Goal: Use online tool/utility: Utilize a website feature to perform a specific function

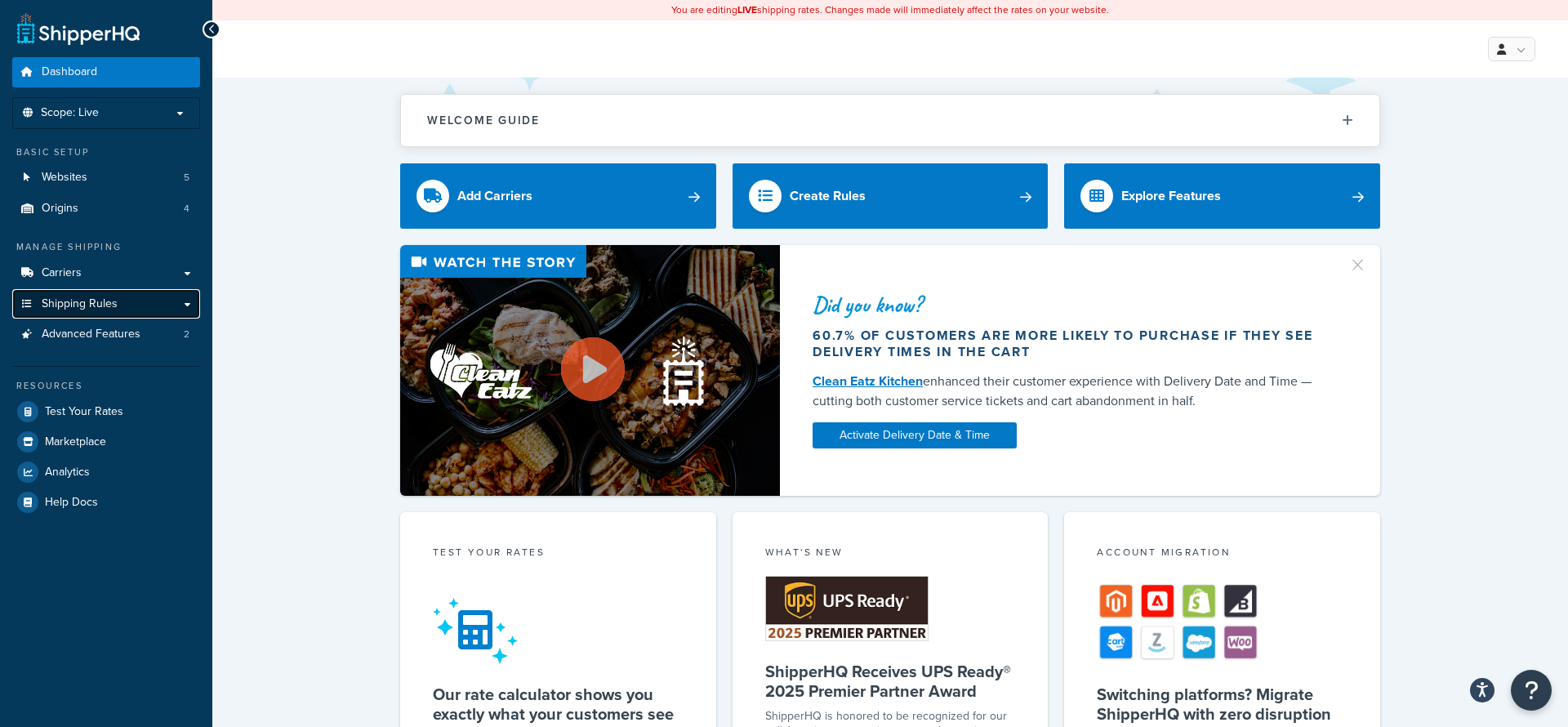
click at [115, 314] on link "Shipping Rules" at bounding box center [106, 304] width 188 height 31
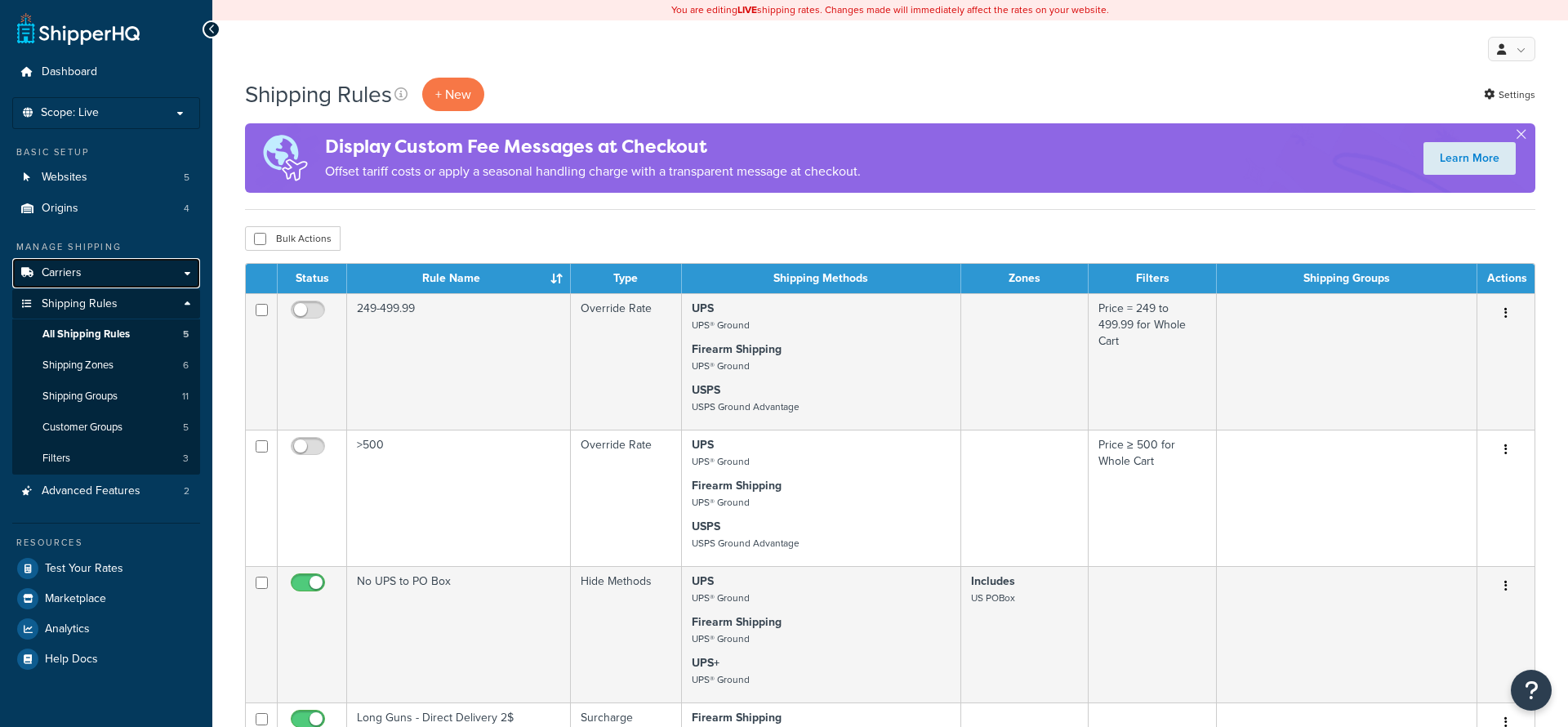
click at [51, 277] on span "Carriers" at bounding box center [62, 273] width 40 height 14
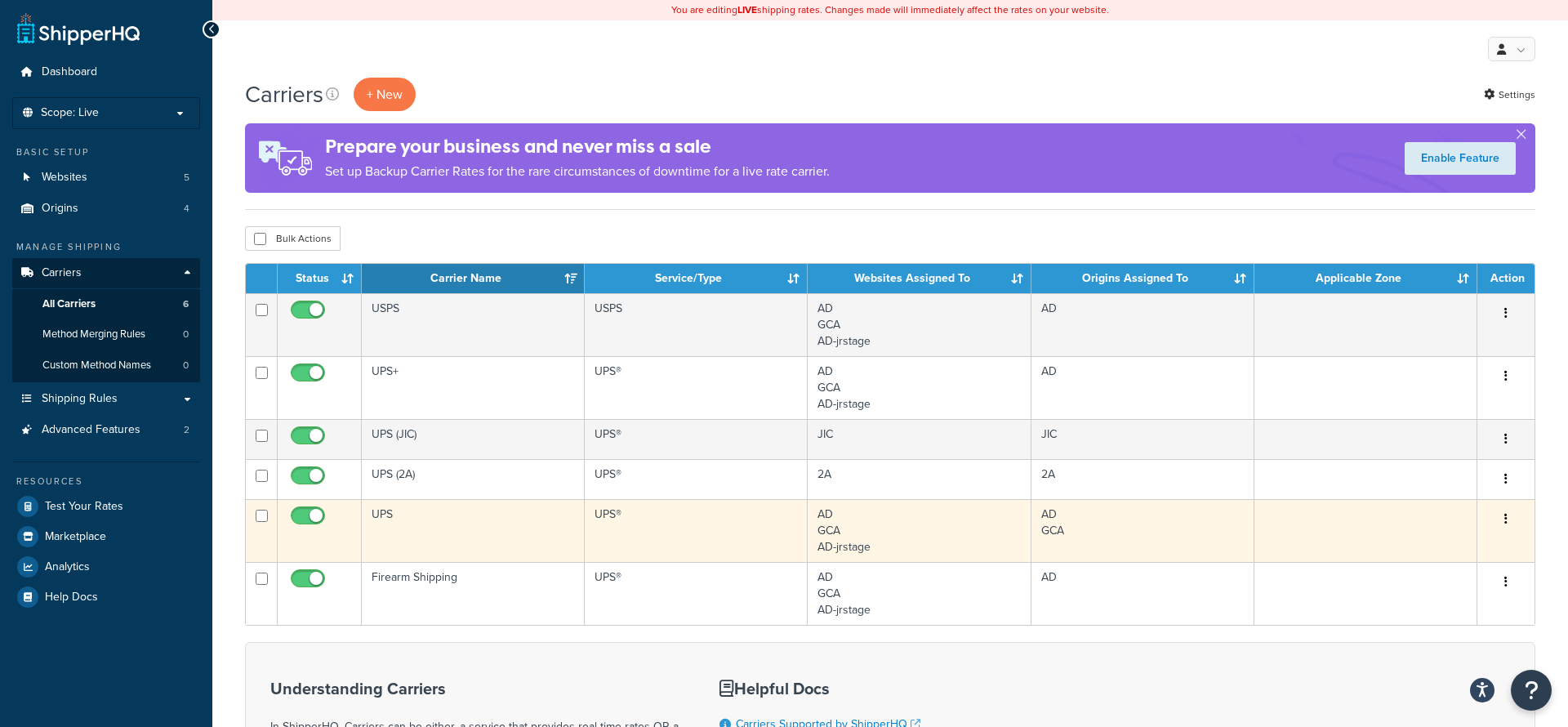
click at [380, 518] on td "UPS" at bounding box center [473, 531] width 223 height 63
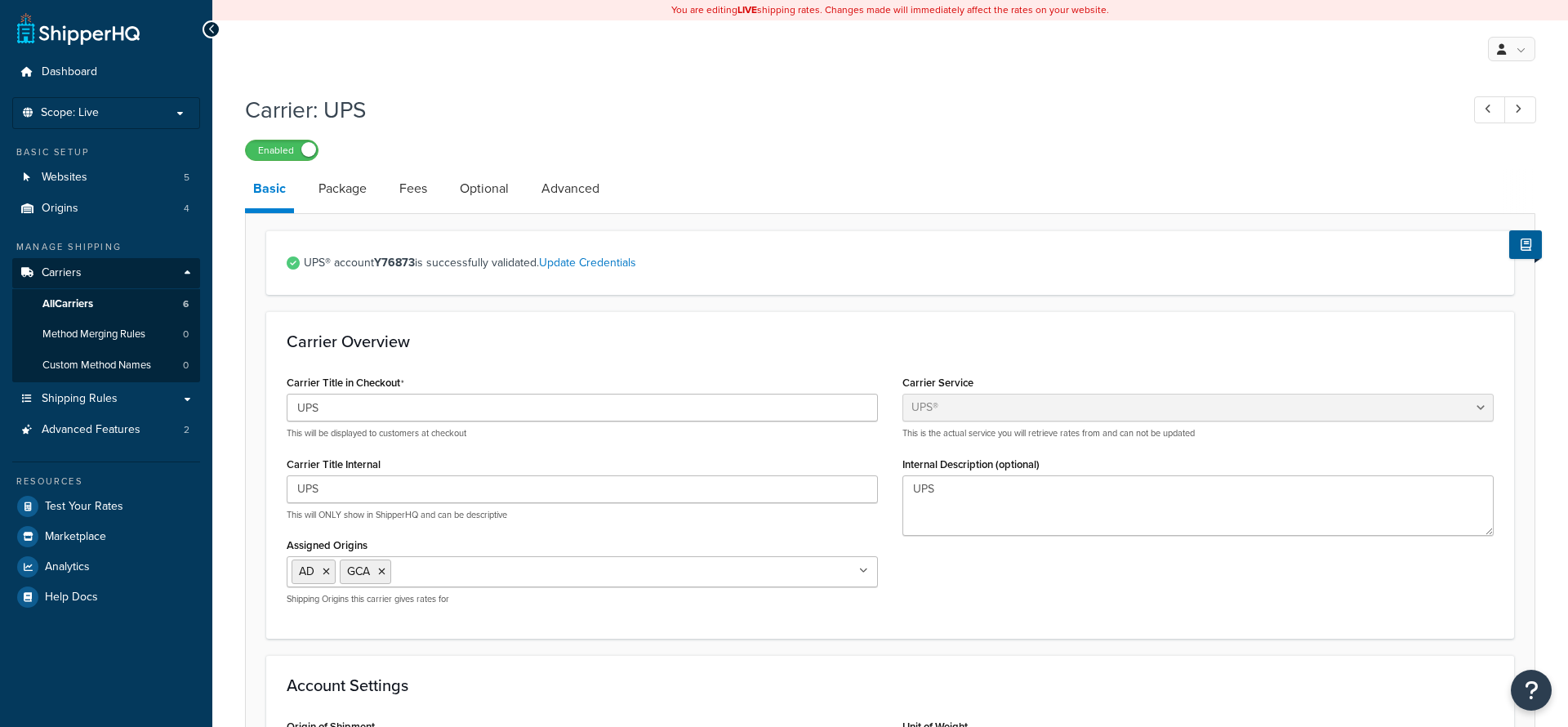
select select "ups"
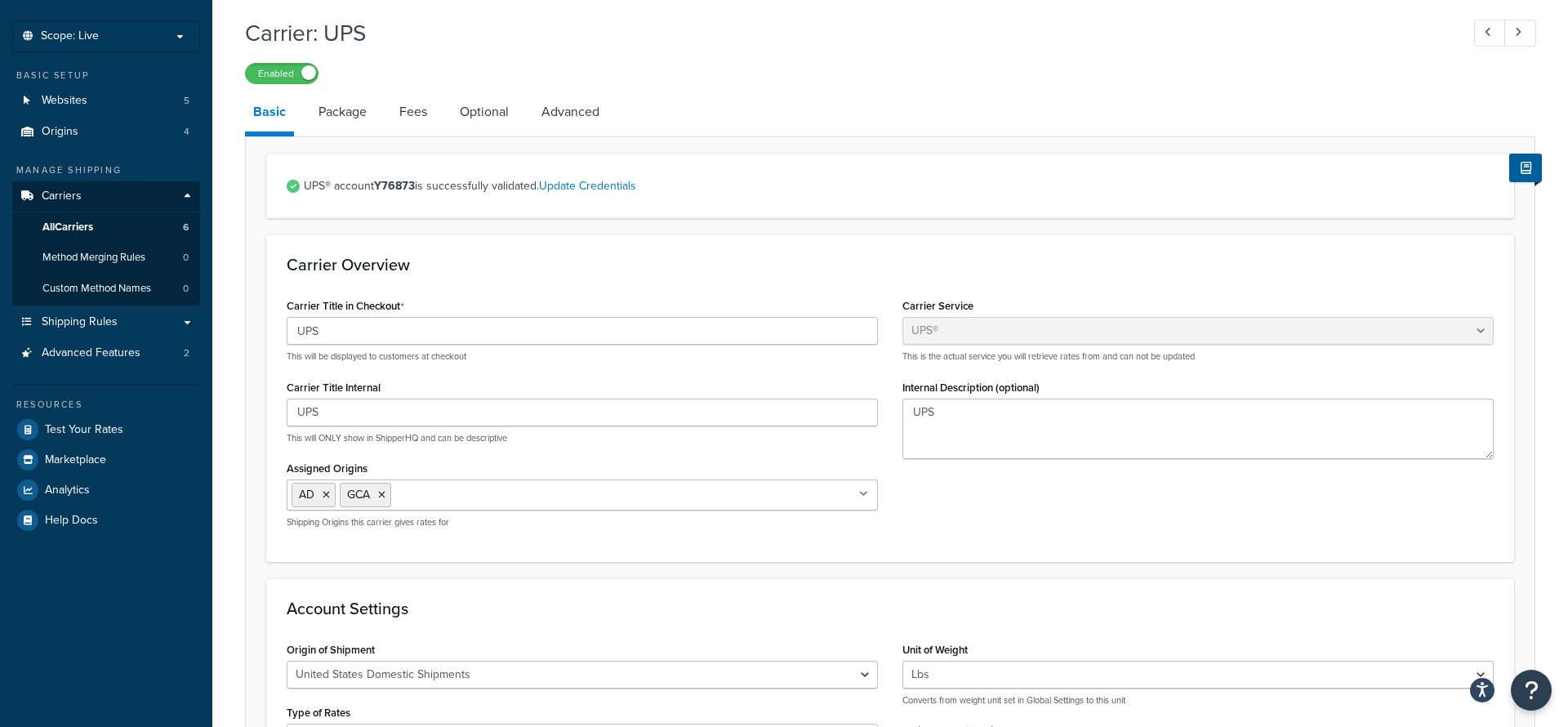
scroll to position [5, 0]
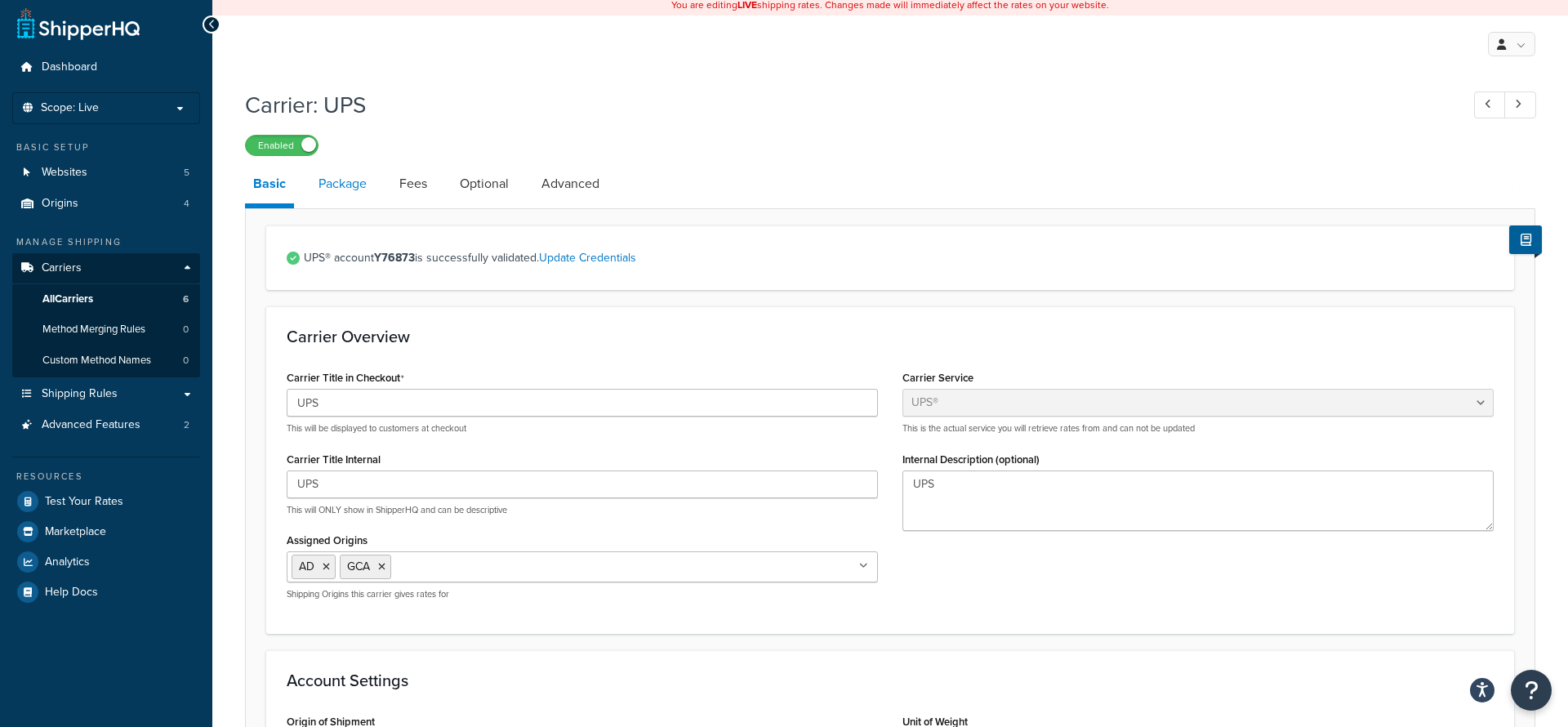
click at [361, 193] on link "Package" at bounding box center [343, 184] width 65 height 39
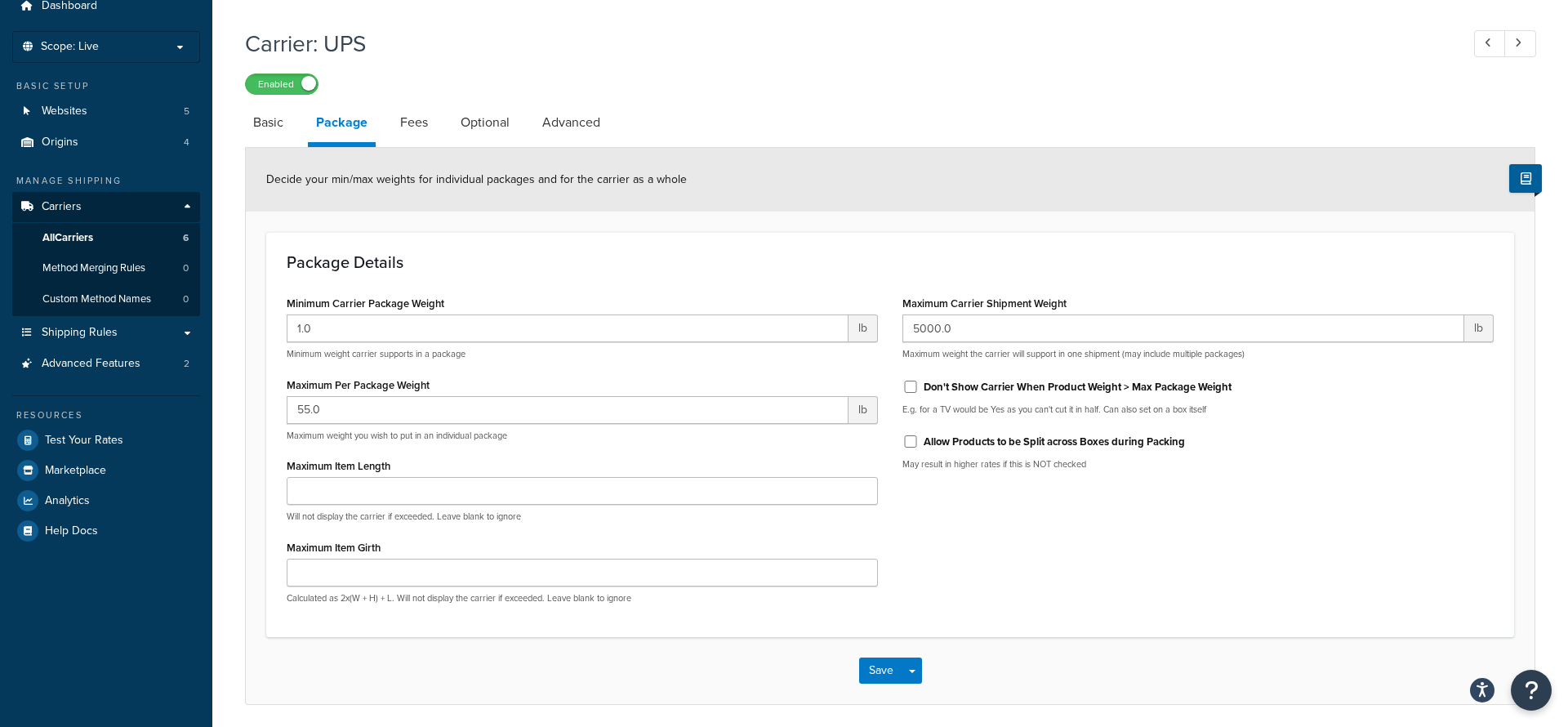
scroll to position [68, 0]
click at [414, 123] on link "Fees" at bounding box center [414, 121] width 44 height 39
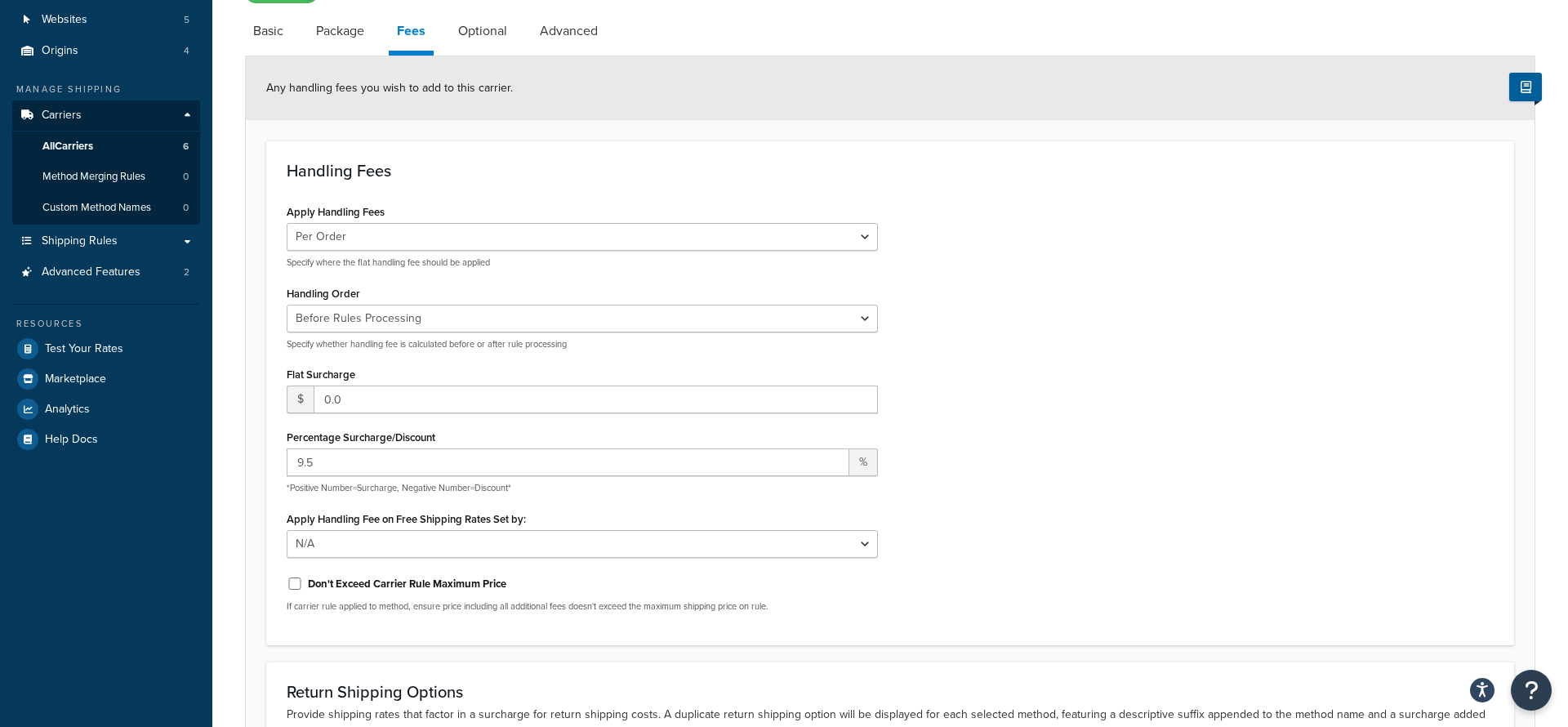
scroll to position [142, 0]
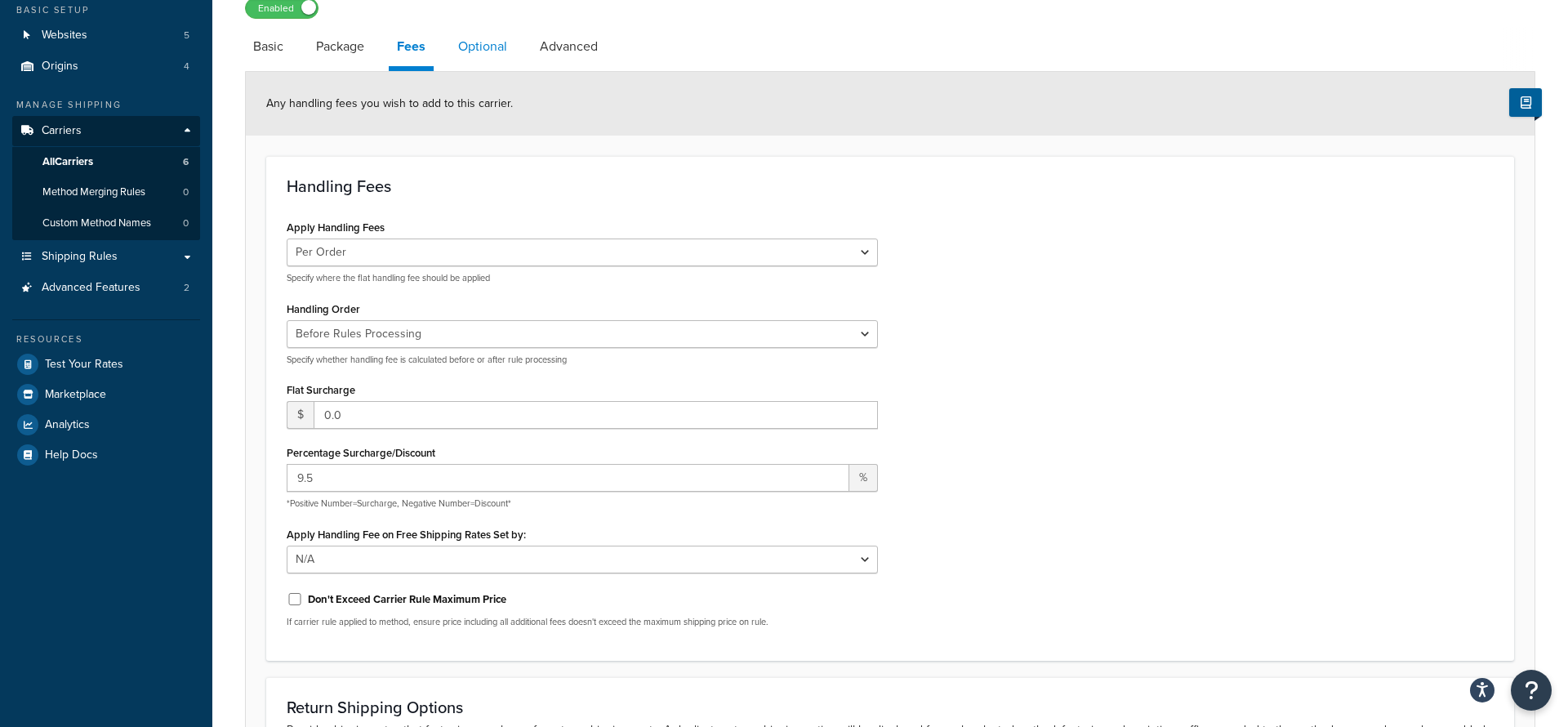
click at [481, 52] on link "Optional" at bounding box center [483, 46] width 66 height 39
select select "residential"
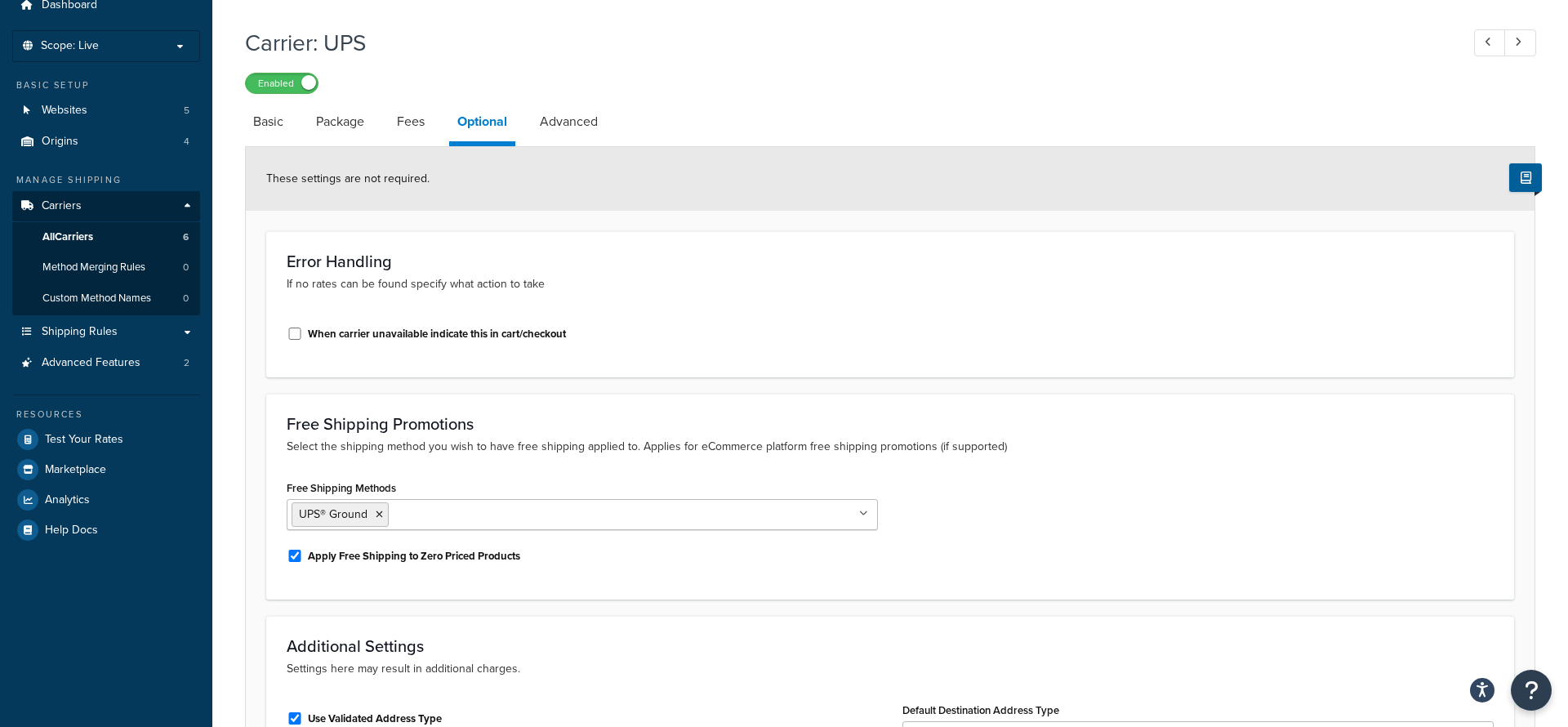
scroll to position [63, 0]
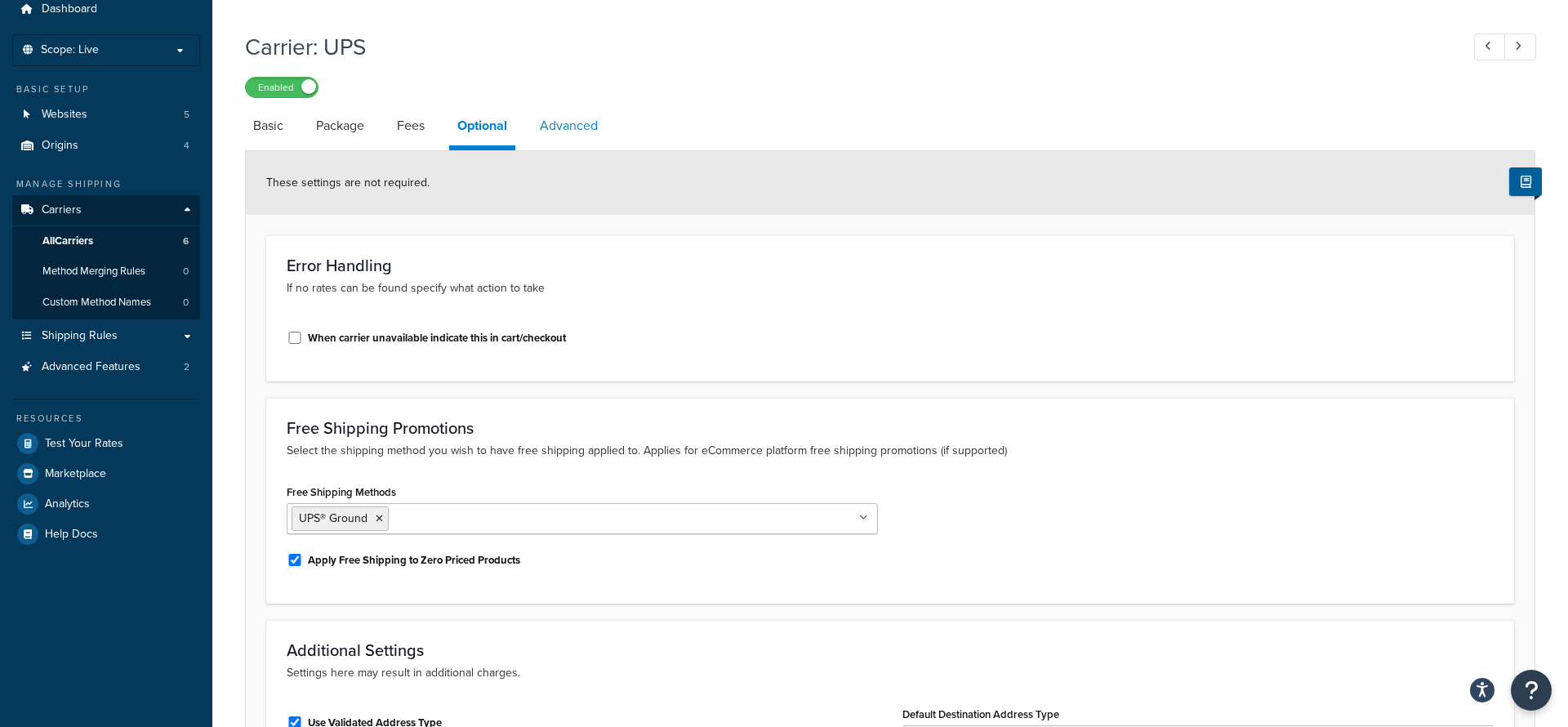
click at [573, 117] on link "Advanced" at bounding box center [568, 125] width 74 height 39
select select "false"
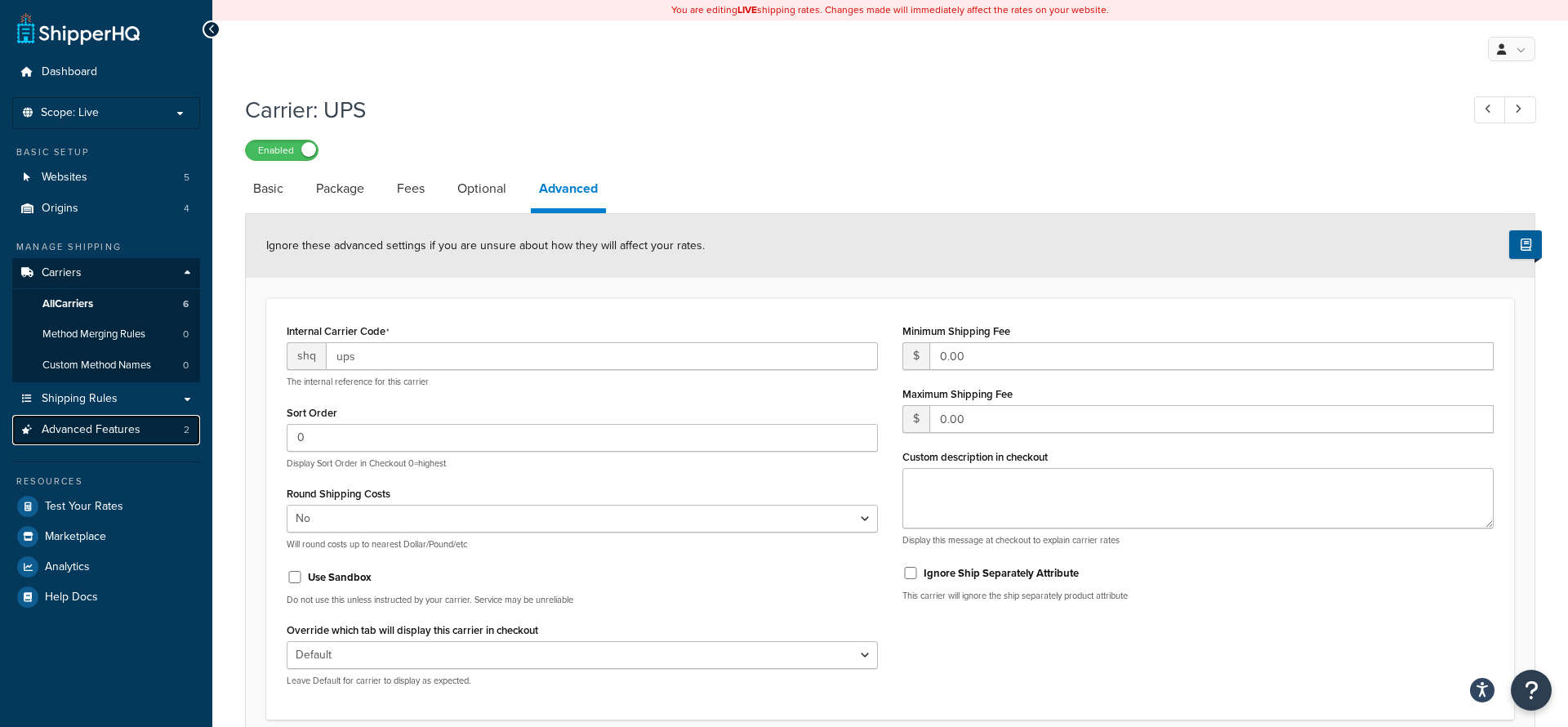
click at [80, 425] on span "Advanced Features" at bounding box center [91, 430] width 99 height 14
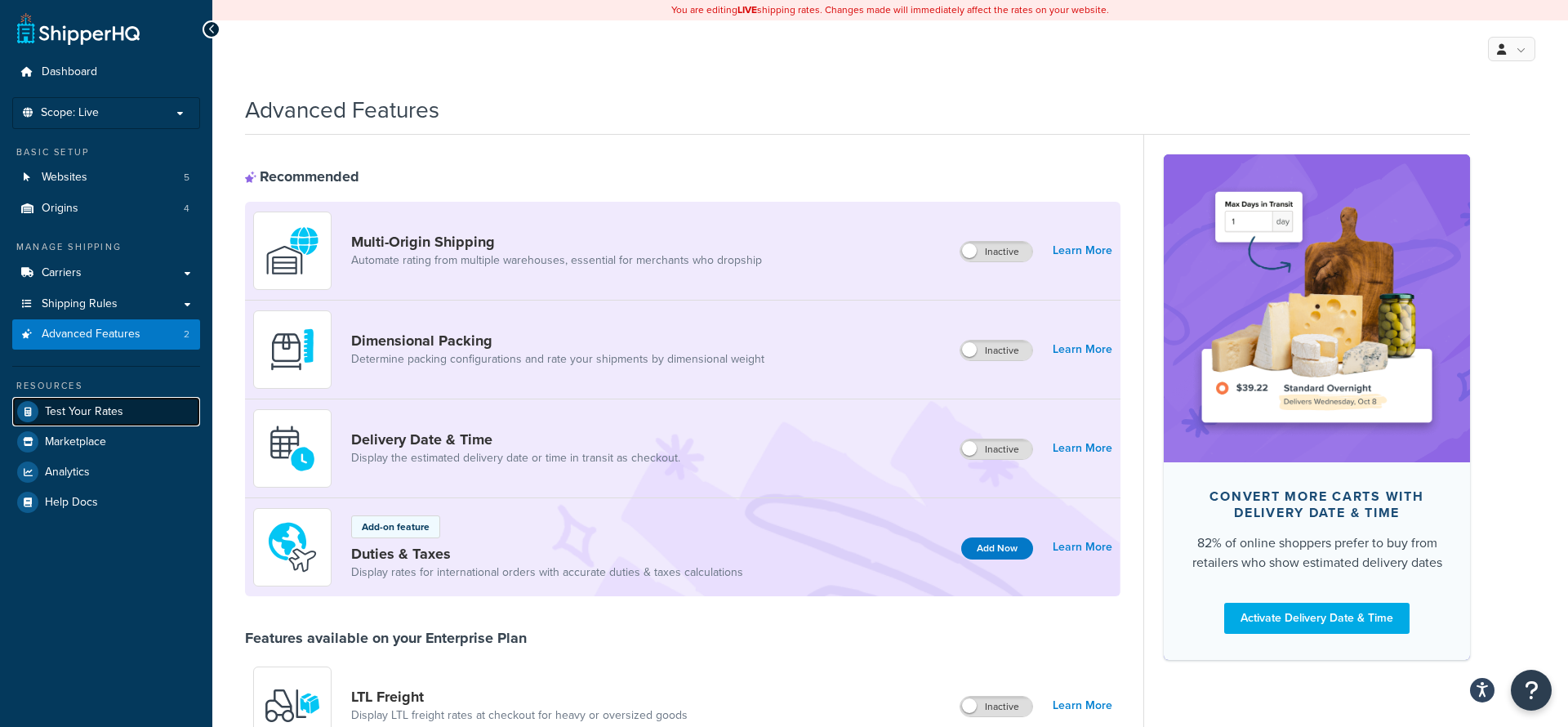
click at [65, 422] on link "Test Your Rates" at bounding box center [106, 412] width 188 height 30
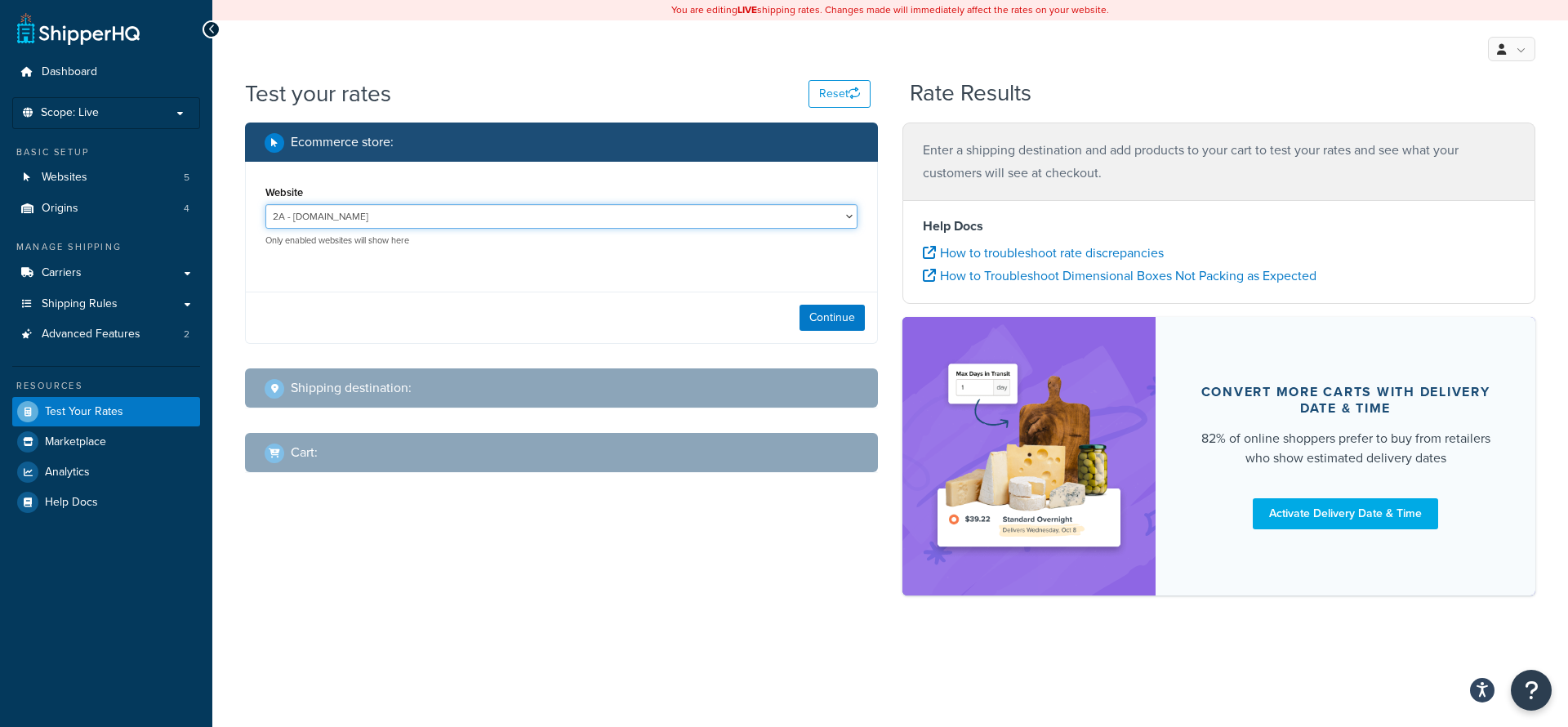
click at [439, 221] on select "2A - 2ammo.com AD - ammunitiondepot.com AD-jrstage - jrstage.ammunitiondepot.co…" at bounding box center [561, 216] width 592 height 24
select select "f1ede68cc417c5fd2caca301f18234ed"
click at [265, 204] on select "2A - 2ammo.com AD - ammunitiondepot.com AD-jrstage - jrstage.ammunitiondepot.co…" at bounding box center [561, 216] width 592 height 24
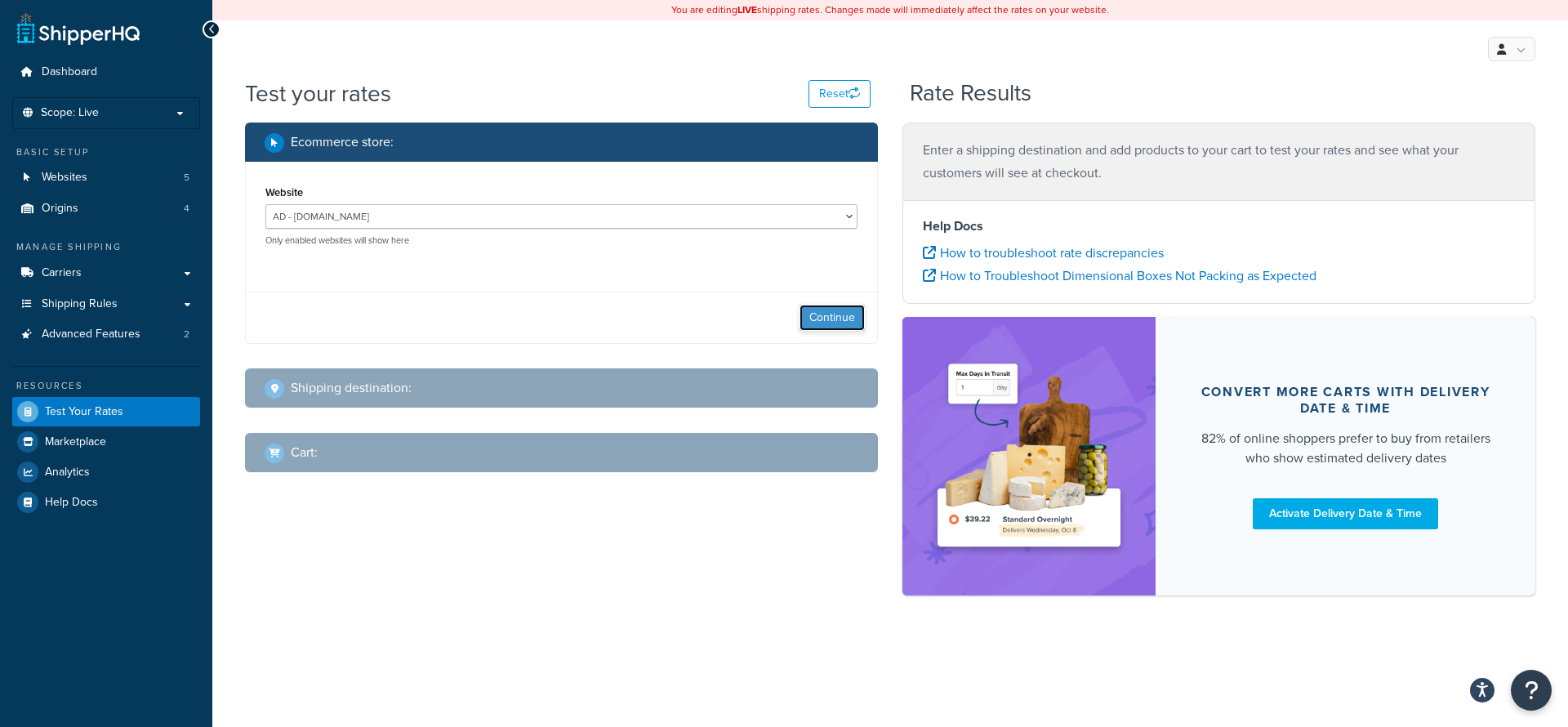
click at [811, 319] on button "Continue" at bounding box center [832, 318] width 66 height 26
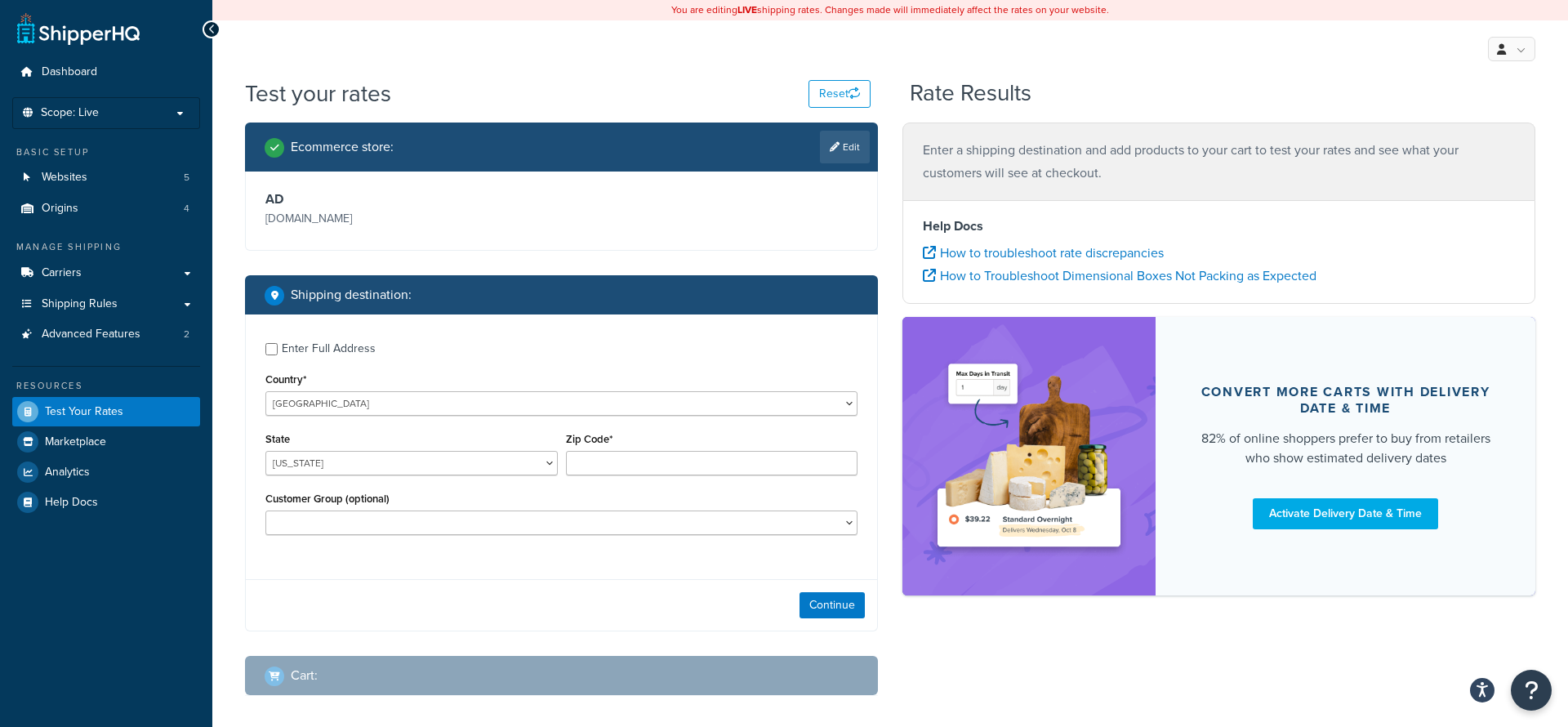
click at [462, 448] on div "State Alabama Alaska American Samoa Arizona Arkansas Armed Forces Americas Arme…" at bounding box center [411, 451] width 292 height 47
click at [459, 455] on select "Alabama Alaska American Samoa Arizona Arkansas Armed Forces Americas Armed Forc…" at bounding box center [411, 463] width 292 height 24
select select "FL"
click at [265, 451] on select "Alabama Alaska American Samoa Arizona Arkansas Armed Forces Americas Armed Forc…" at bounding box center [411, 463] width 292 height 24
click at [615, 448] on div "Zip Code*" at bounding box center [712, 451] width 292 height 47
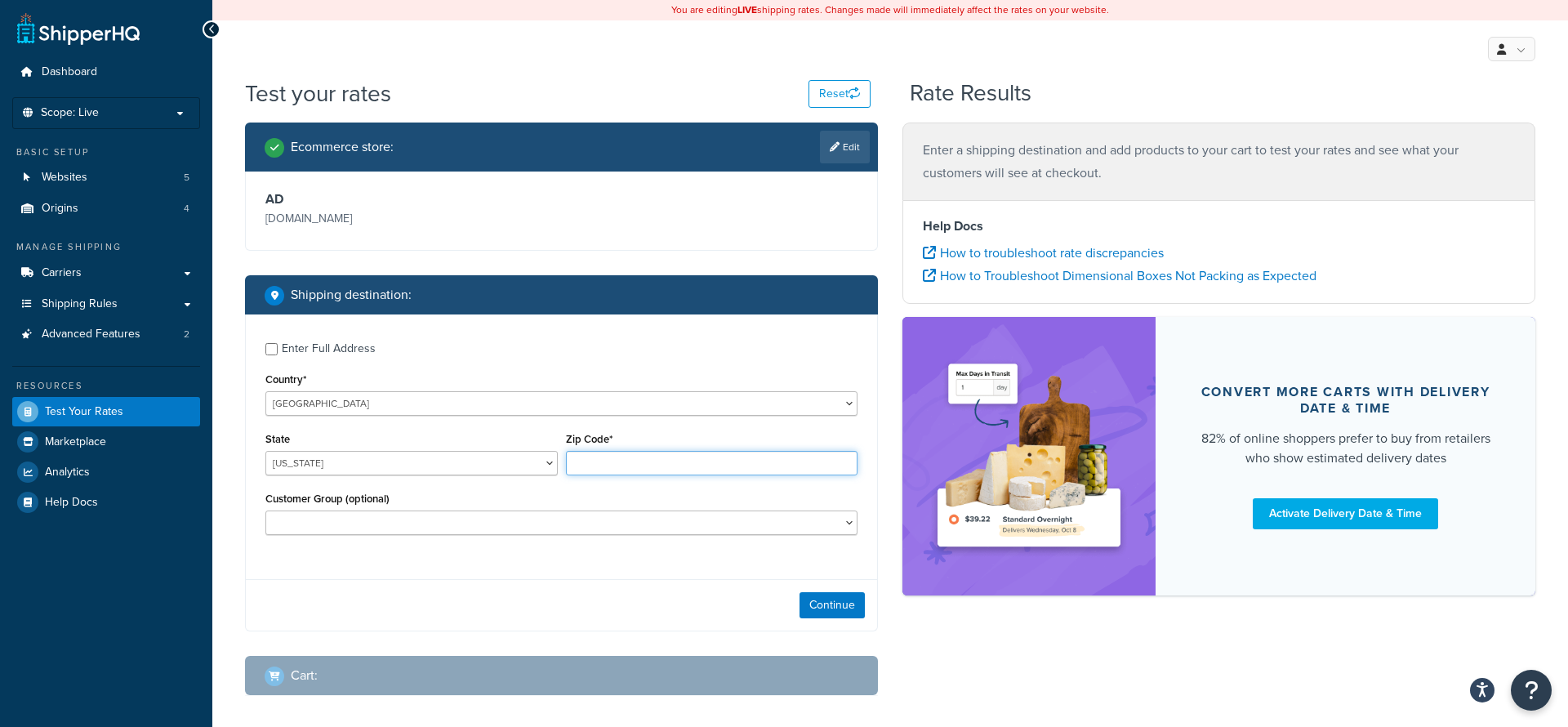
click at [615, 467] on input "Zip Code*" at bounding box center [712, 463] width 292 height 24
type input "33433"
click at [827, 598] on button "Continue" at bounding box center [832, 605] width 66 height 26
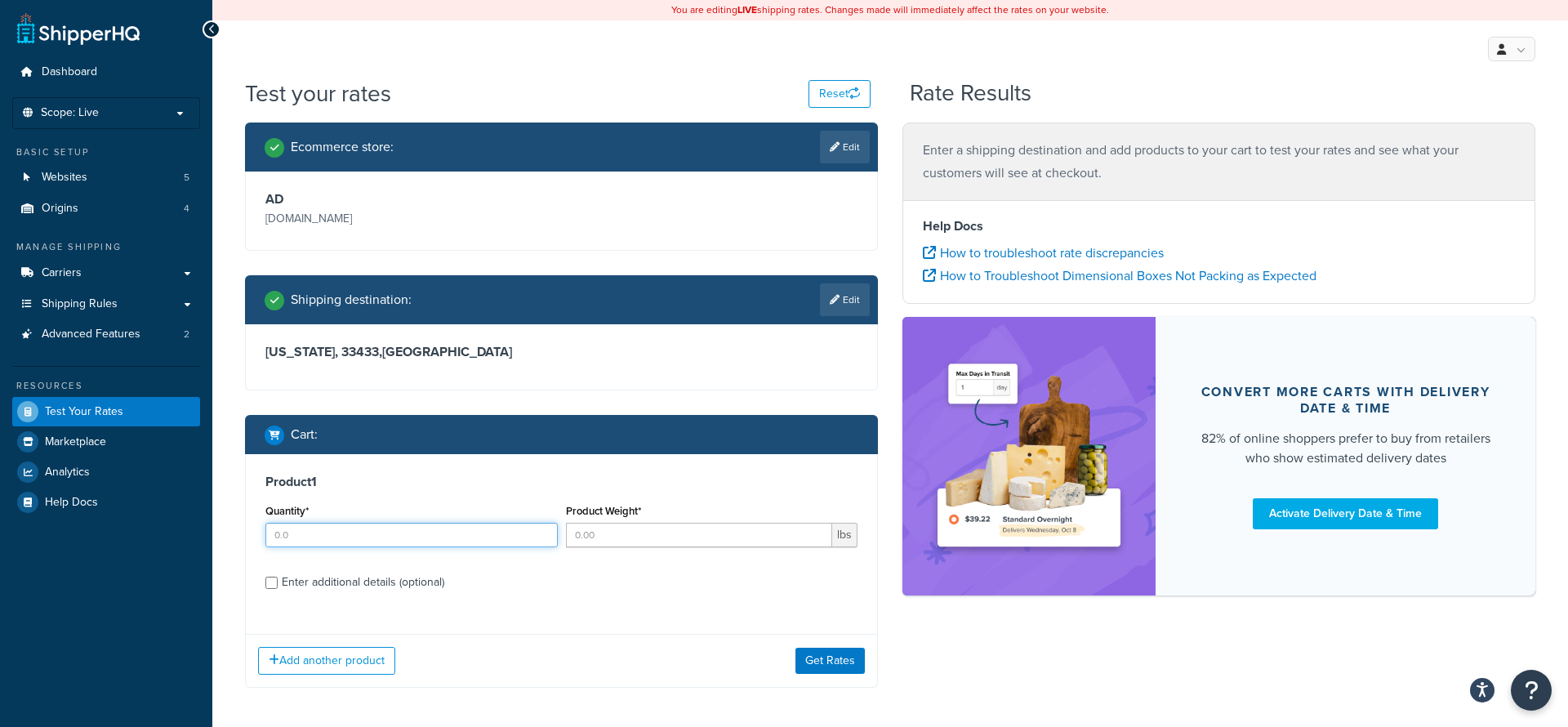
click at [420, 531] on input "Quantity*" at bounding box center [411, 535] width 292 height 24
type input "1"
click at [827, 664] on button "Get Rates" at bounding box center [829, 661] width 69 height 26
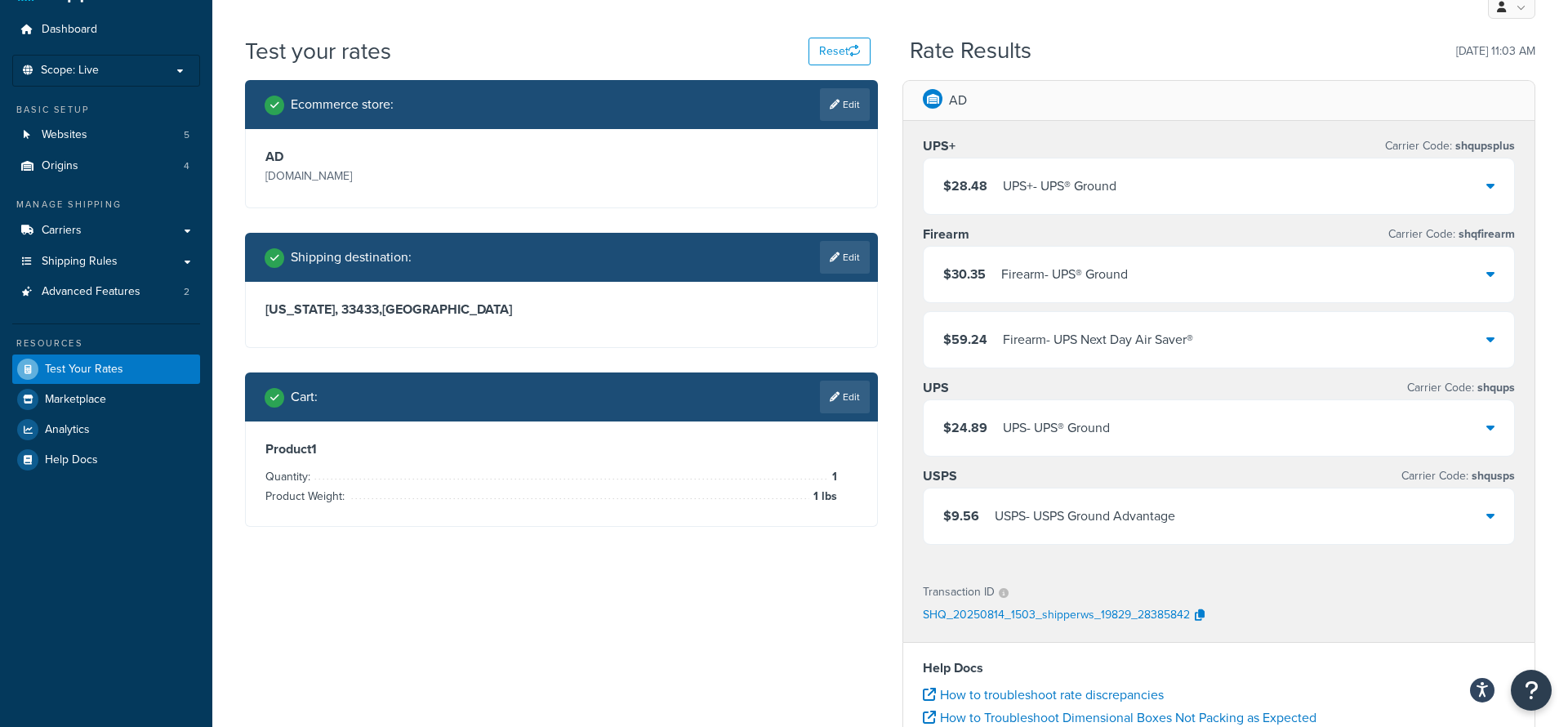
scroll to position [45, 0]
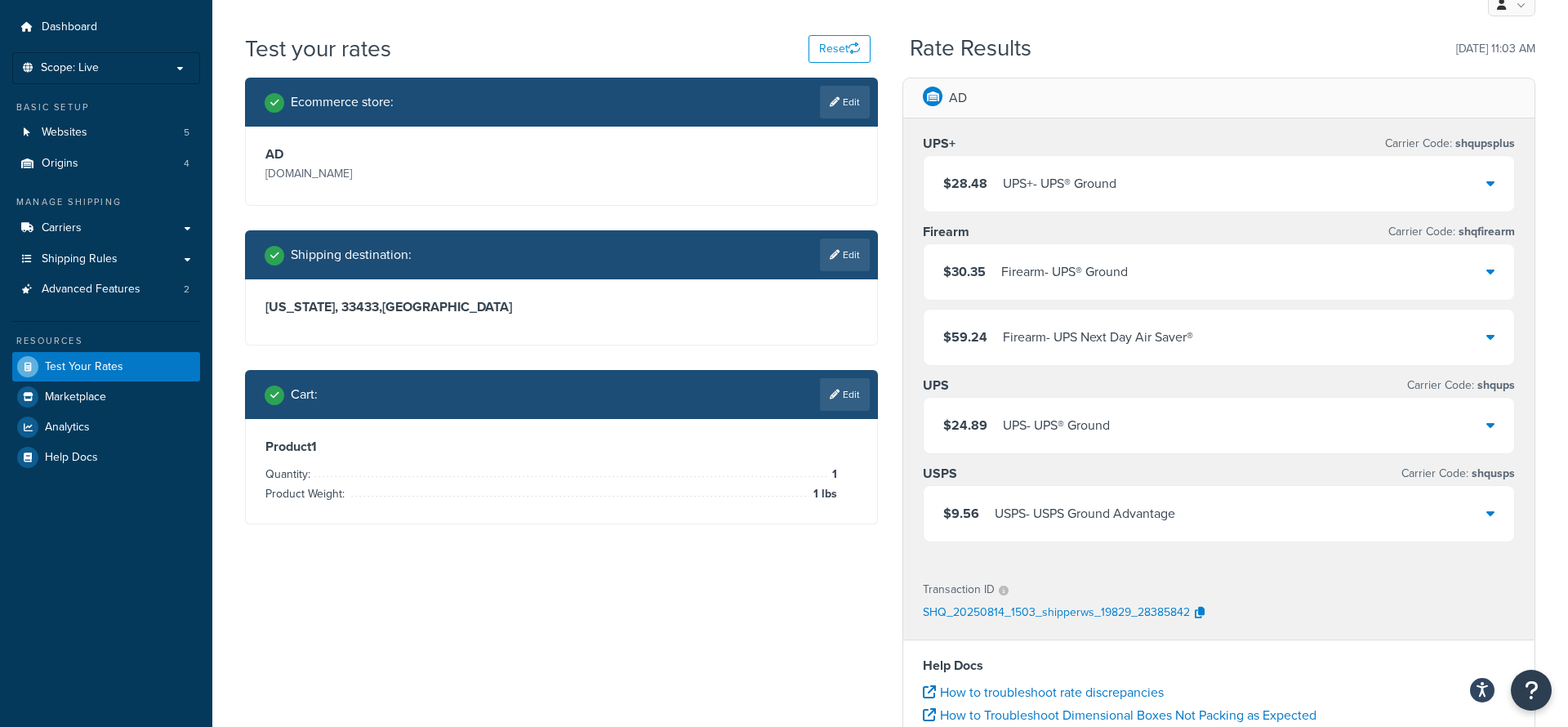
click at [1494, 416] on div at bounding box center [1489, 425] width 8 height 23
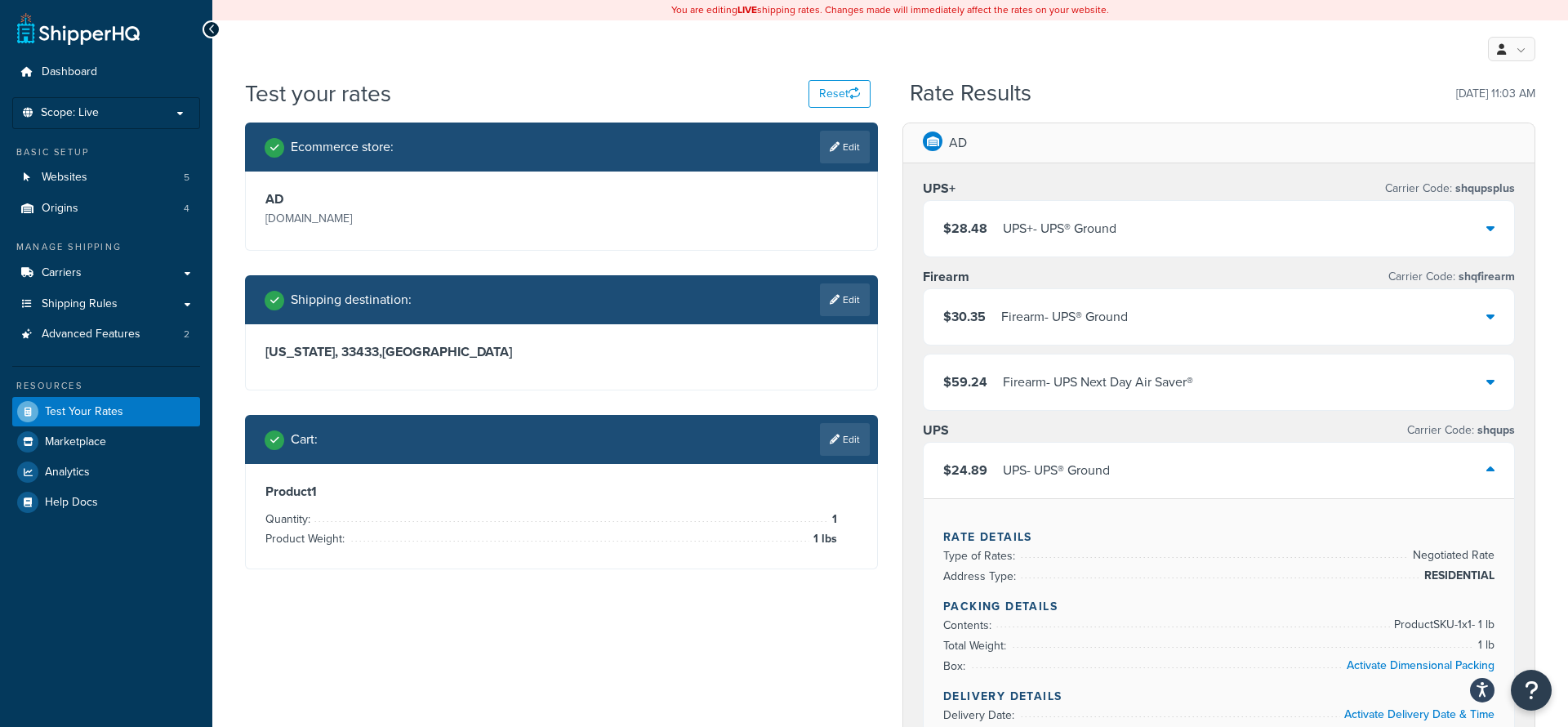
scroll to position [2, 0]
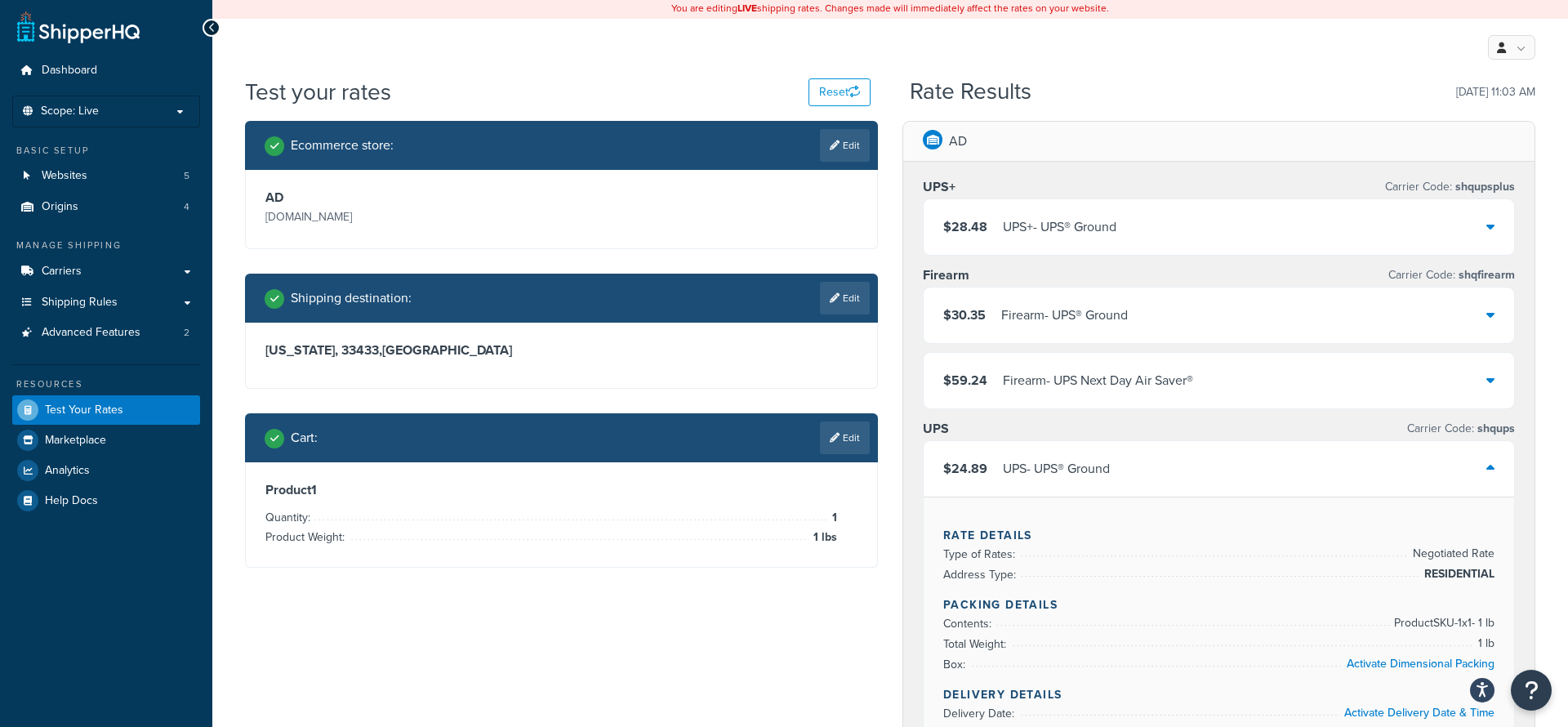
click at [1366, 315] on div "$30.35 Firearm - UPS® Ground" at bounding box center [1218, 315] width 590 height 55
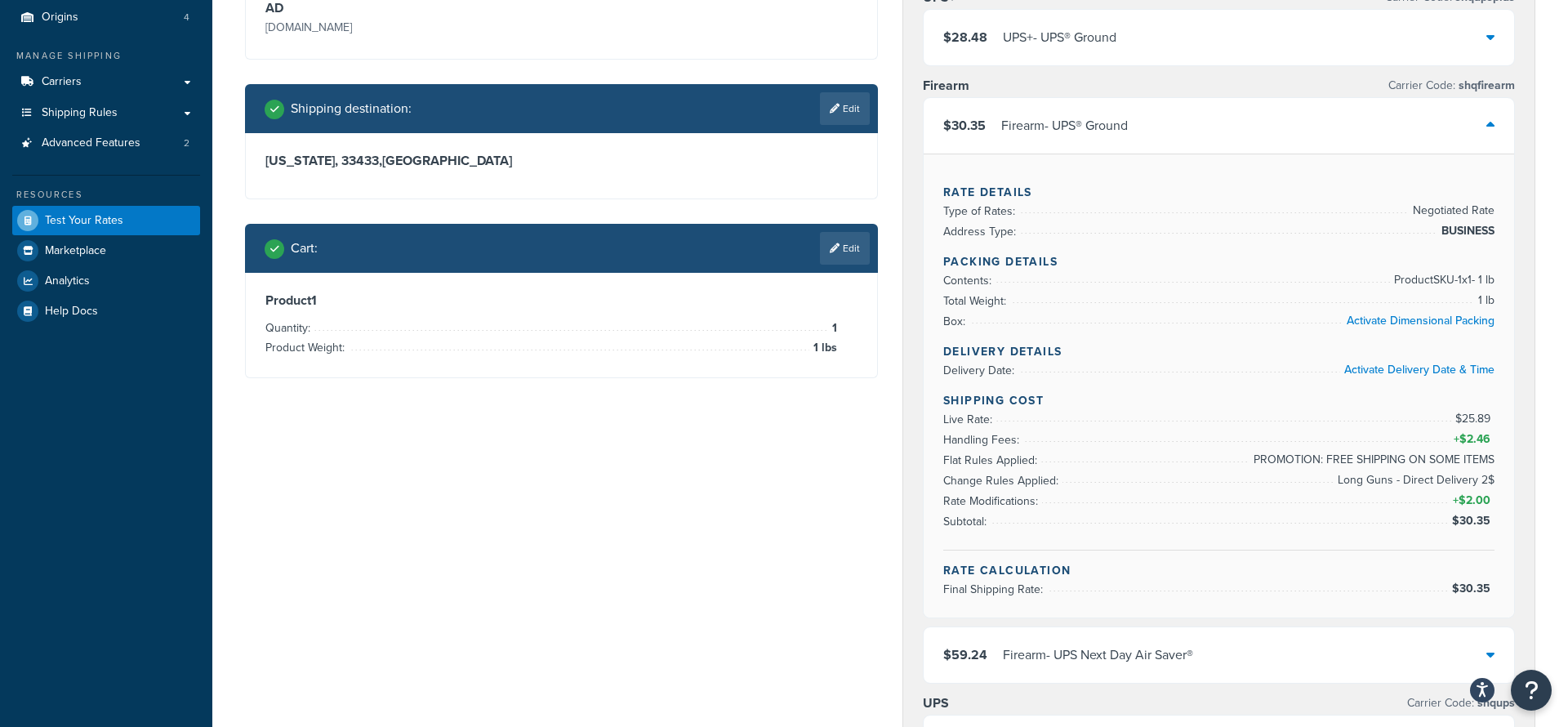
scroll to position [245, 0]
